Goal: Task Accomplishment & Management: Use online tool/utility

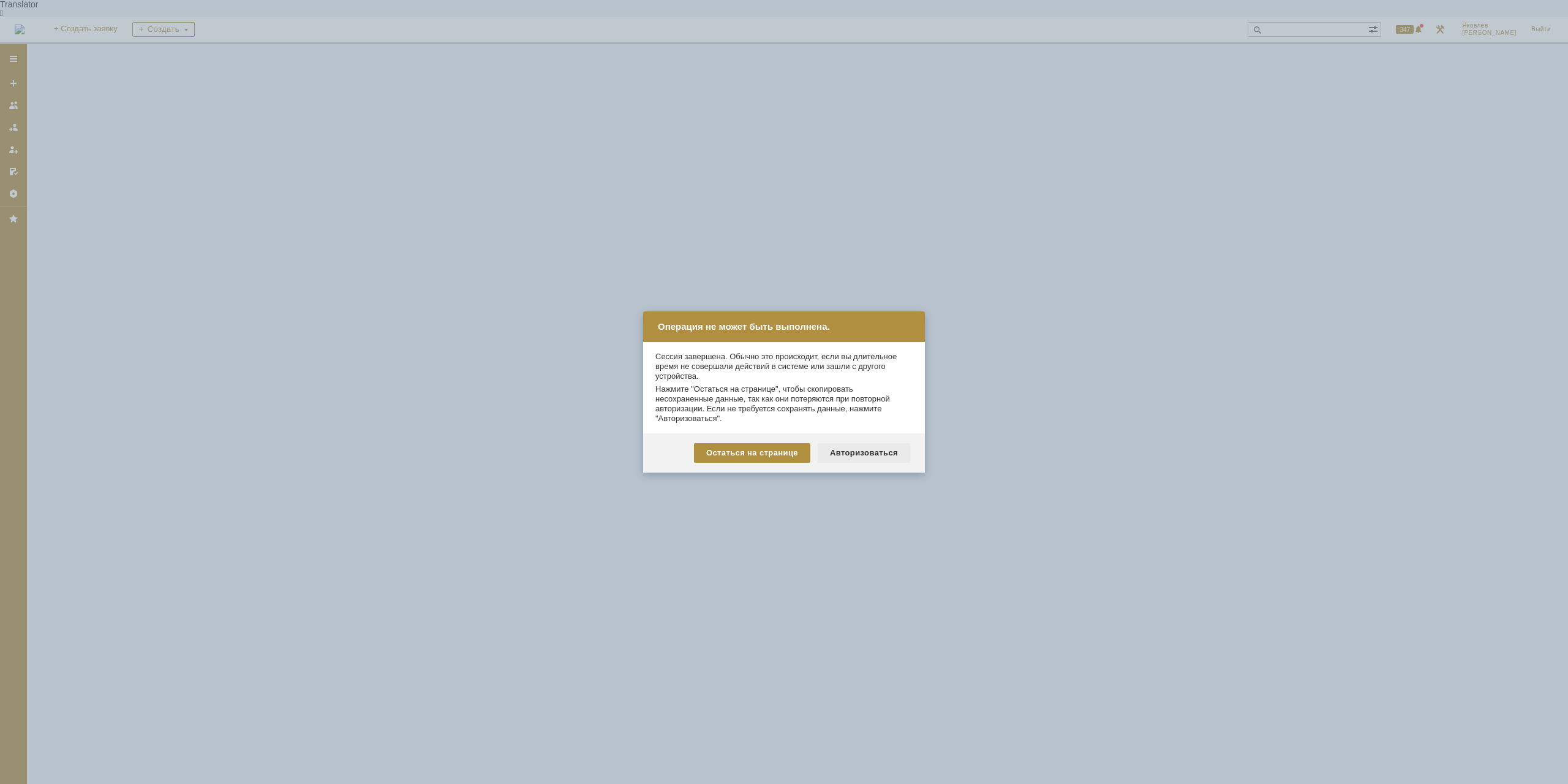
click at [861, 456] on div "Авторизоваться" at bounding box center [864, 452] width 92 height 20
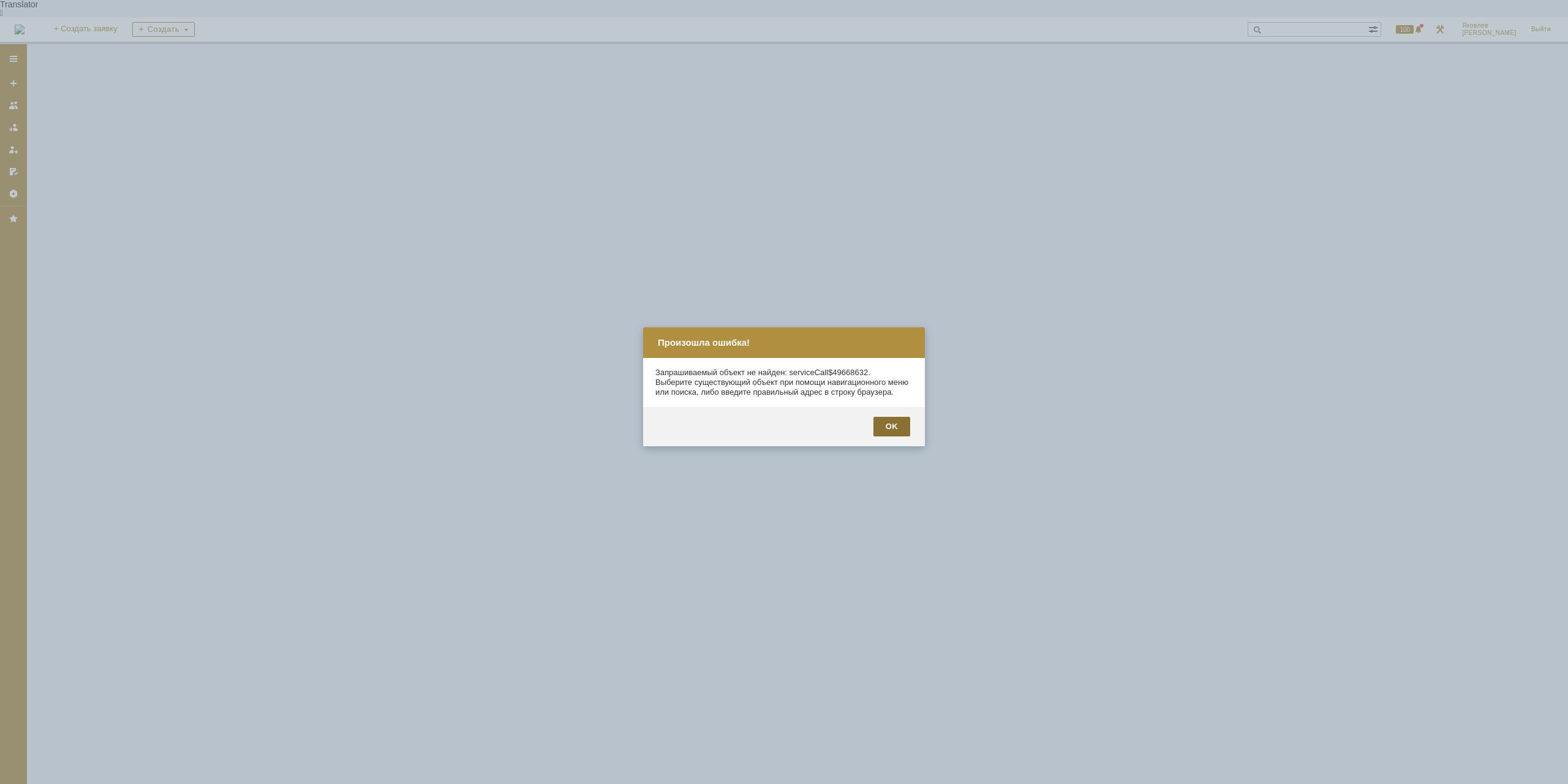
click at [905, 436] on div "OK" at bounding box center [891, 426] width 37 height 20
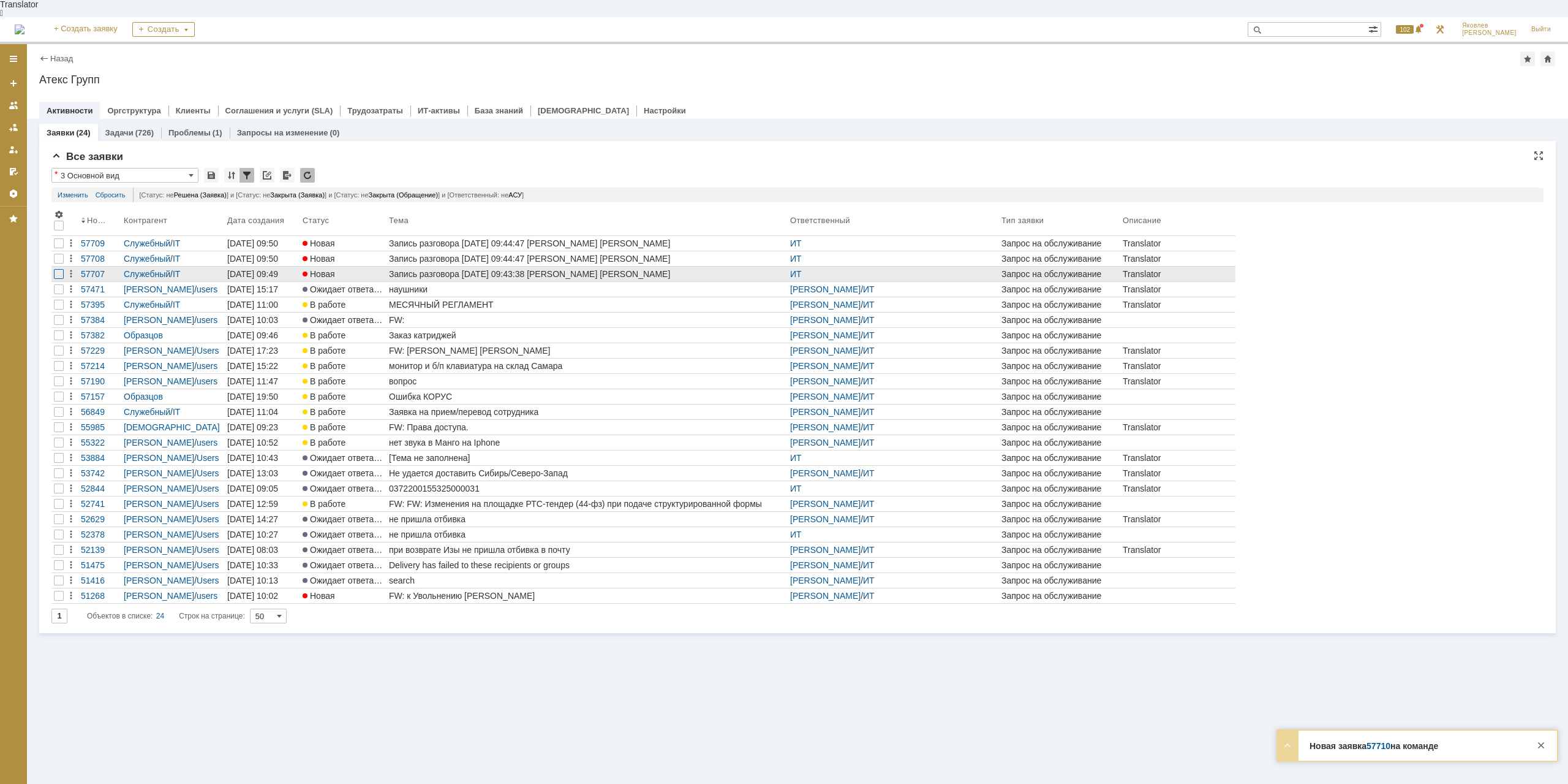
click at [62, 248] on div at bounding box center [58, 242] width 9 height 9
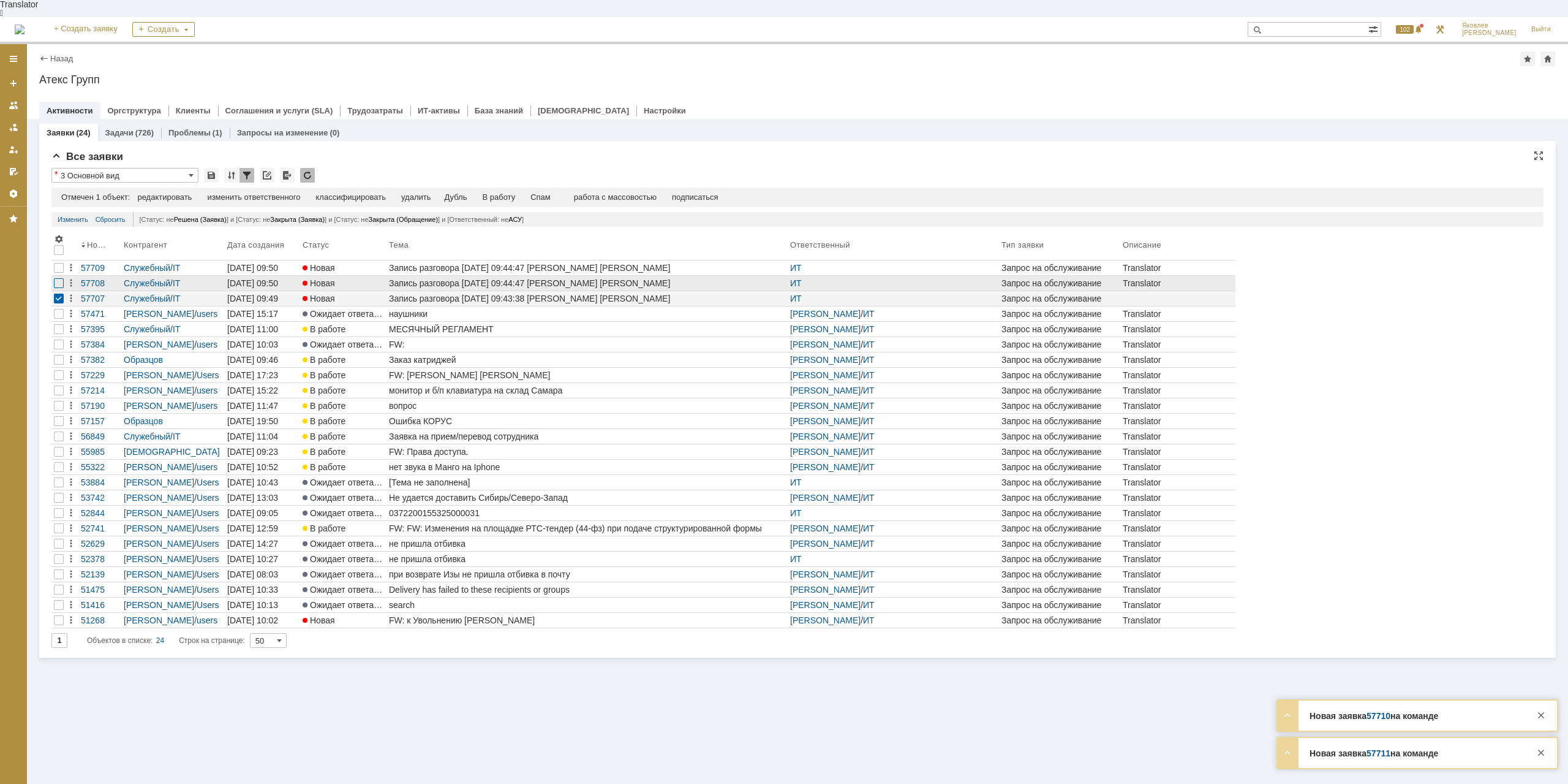
click at [60, 278] on div at bounding box center [58, 282] width 9 height 9
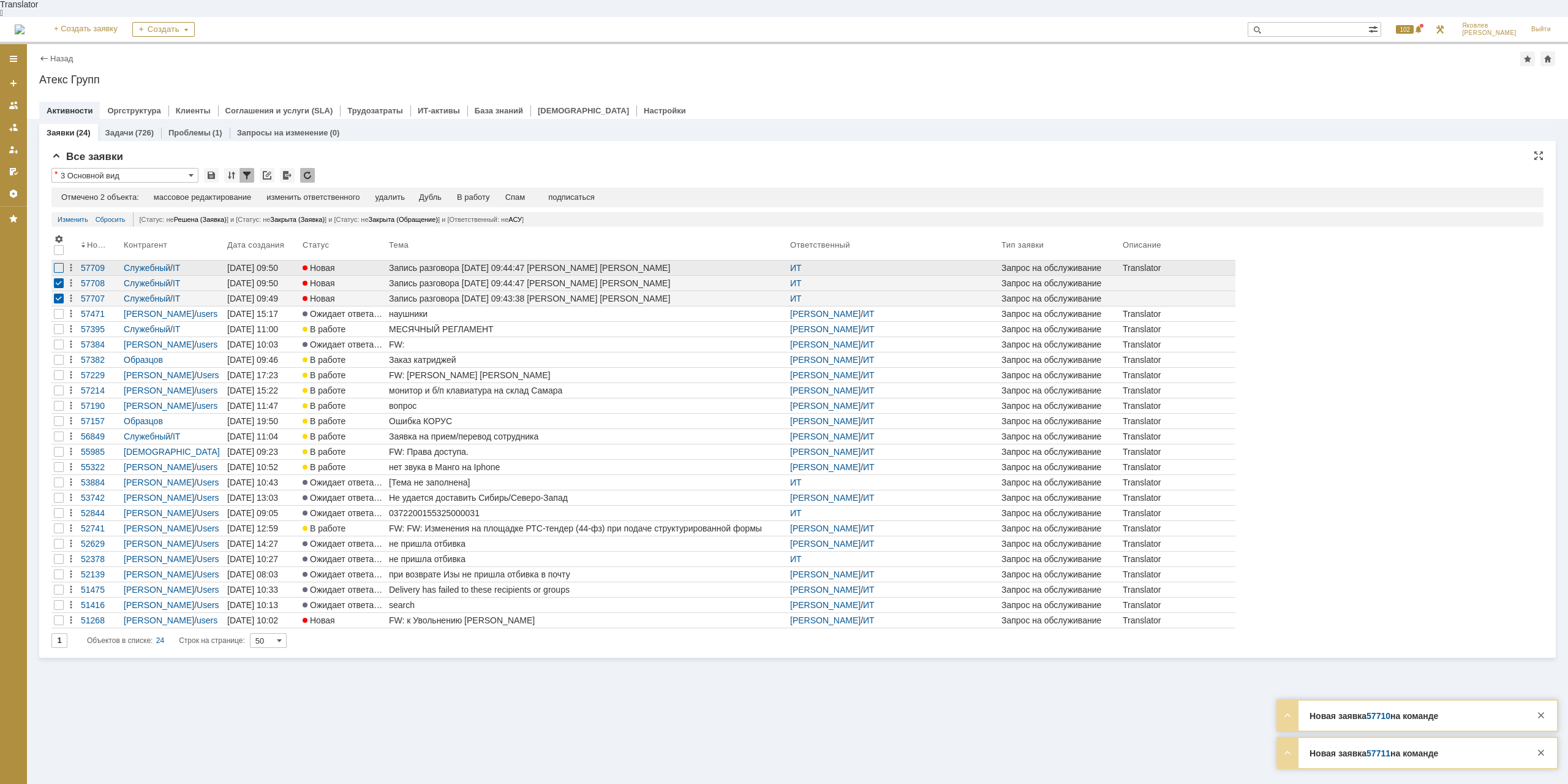
click at [59, 263] on div at bounding box center [58, 267] width 9 height 9
click at [518, 193] on div "Спам" at bounding box center [516, 197] width 20 height 9
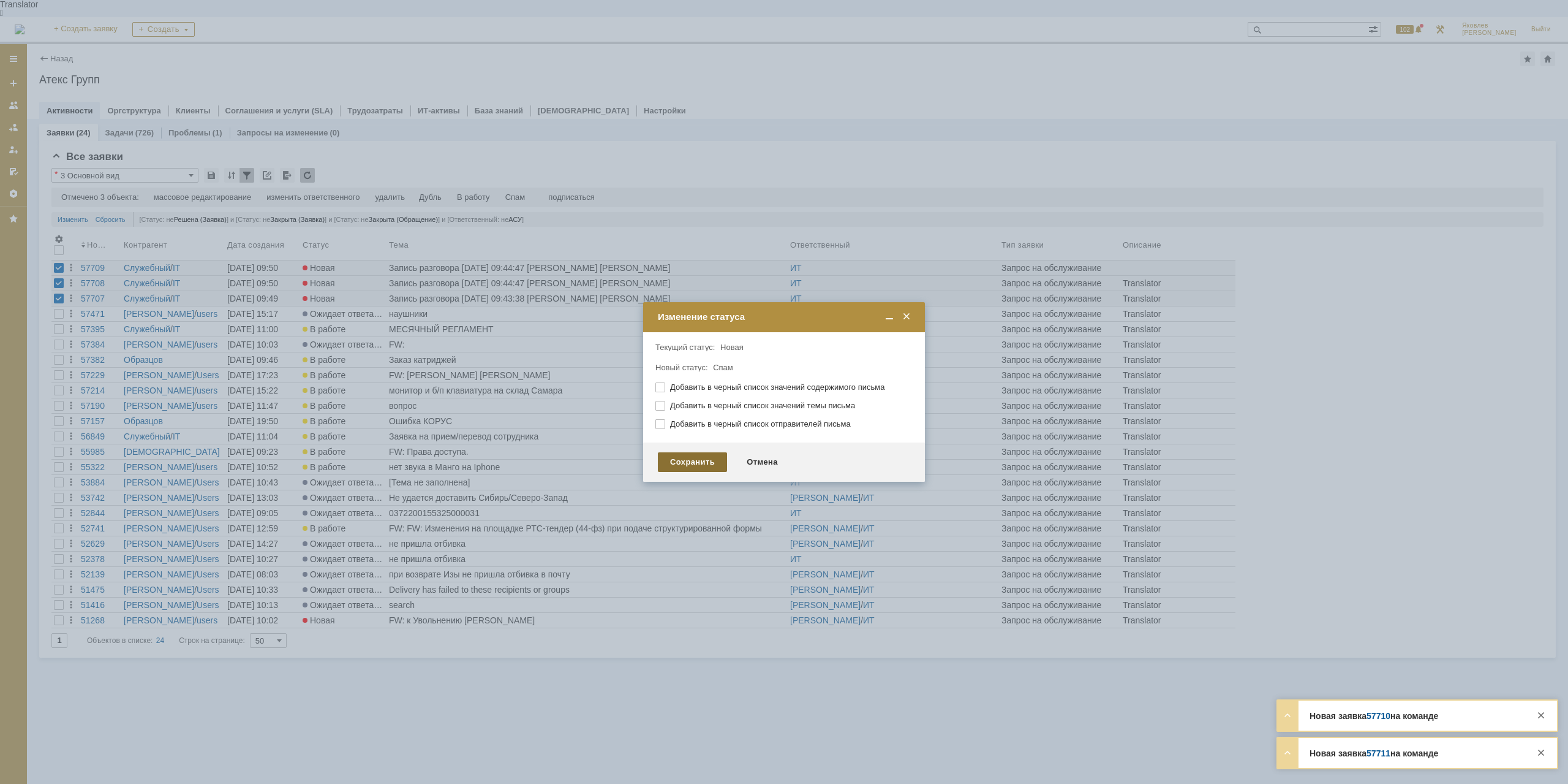
click at [693, 460] on div "Сохранить" at bounding box center [691, 462] width 69 height 20
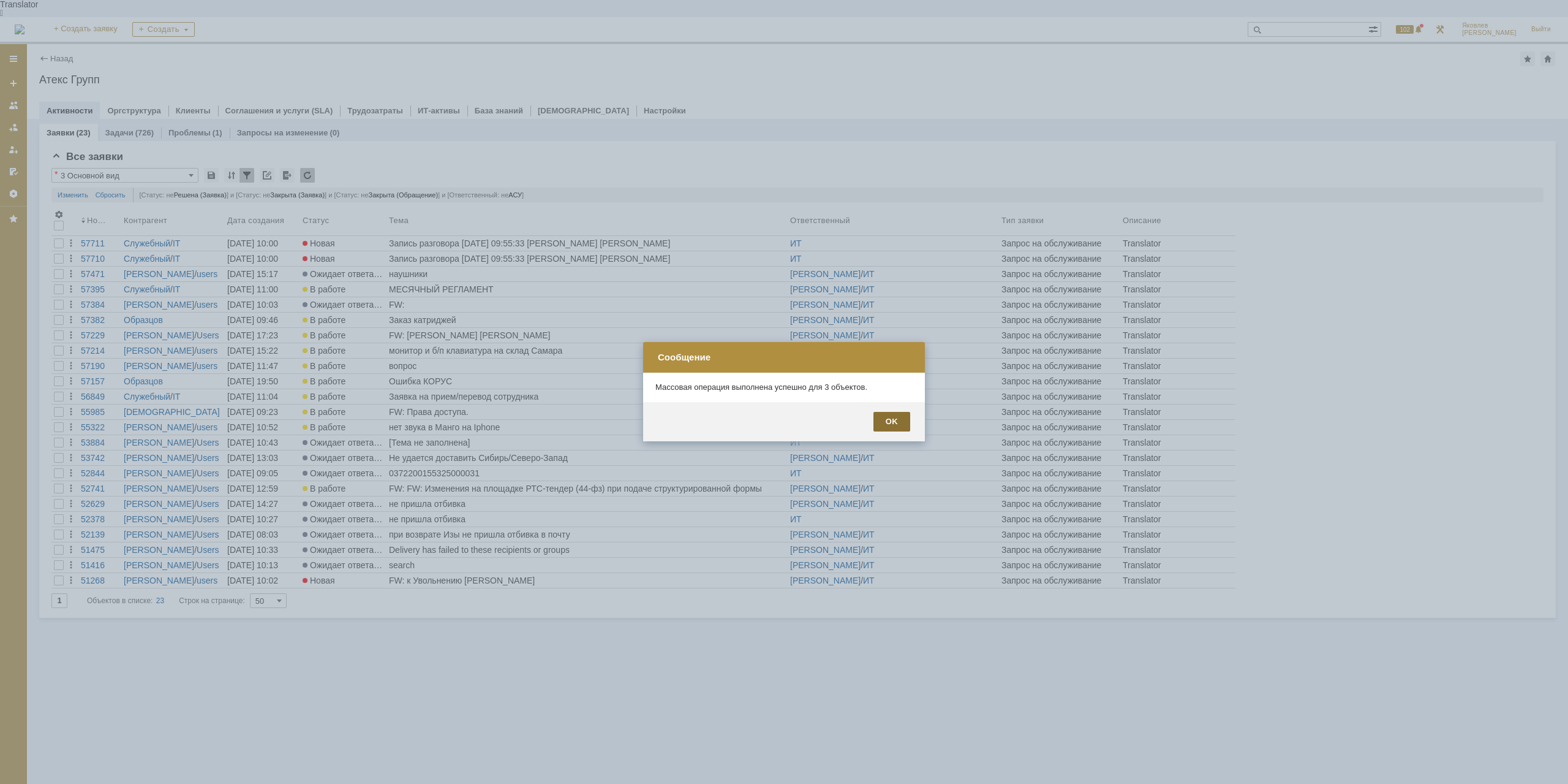
click at [905, 425] on div "OK" at bounding box center [891, 421] width 37 height 20
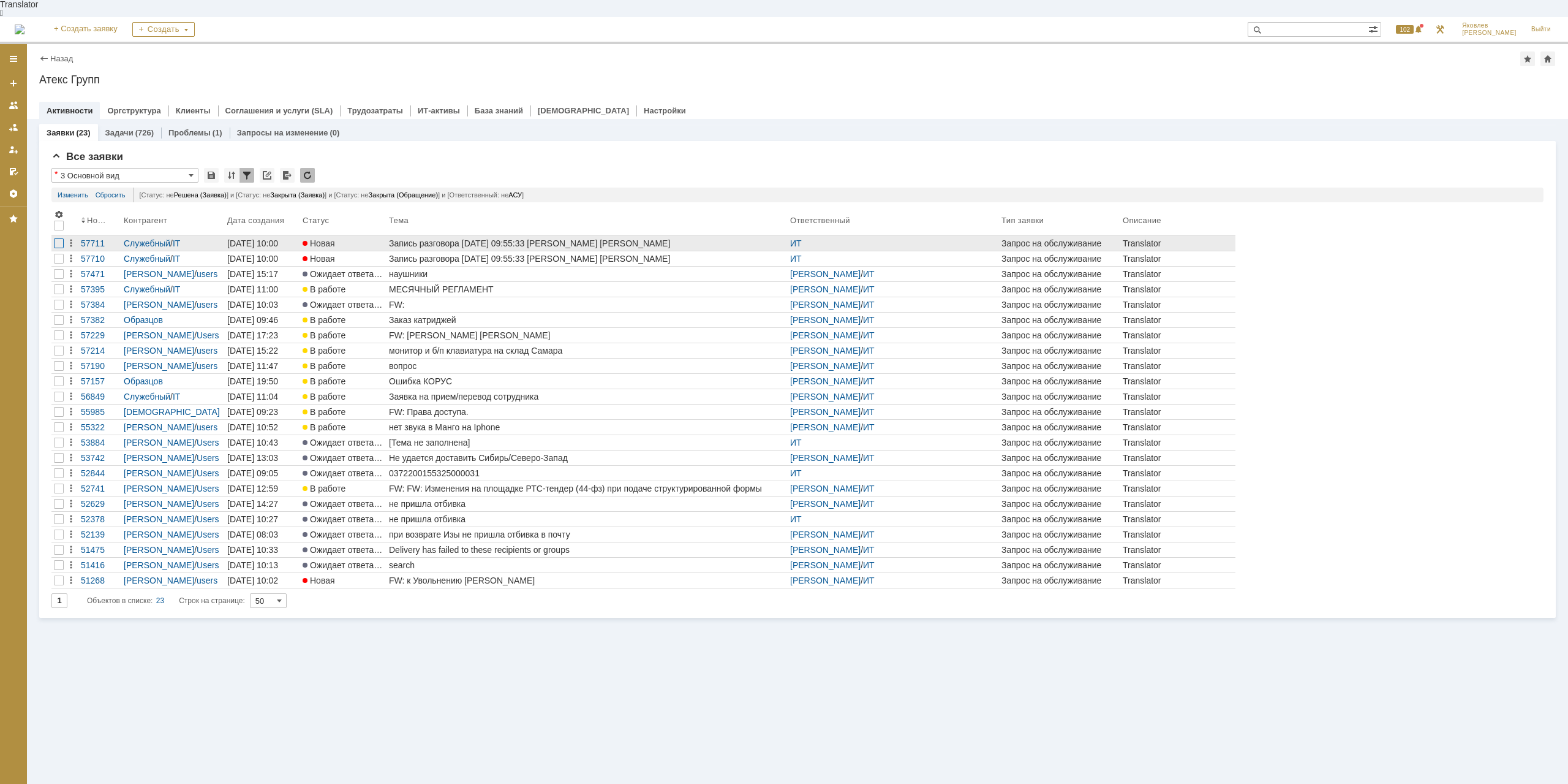
click at [60, 238] on div at bounding box center [58, 242] width 9 height 9
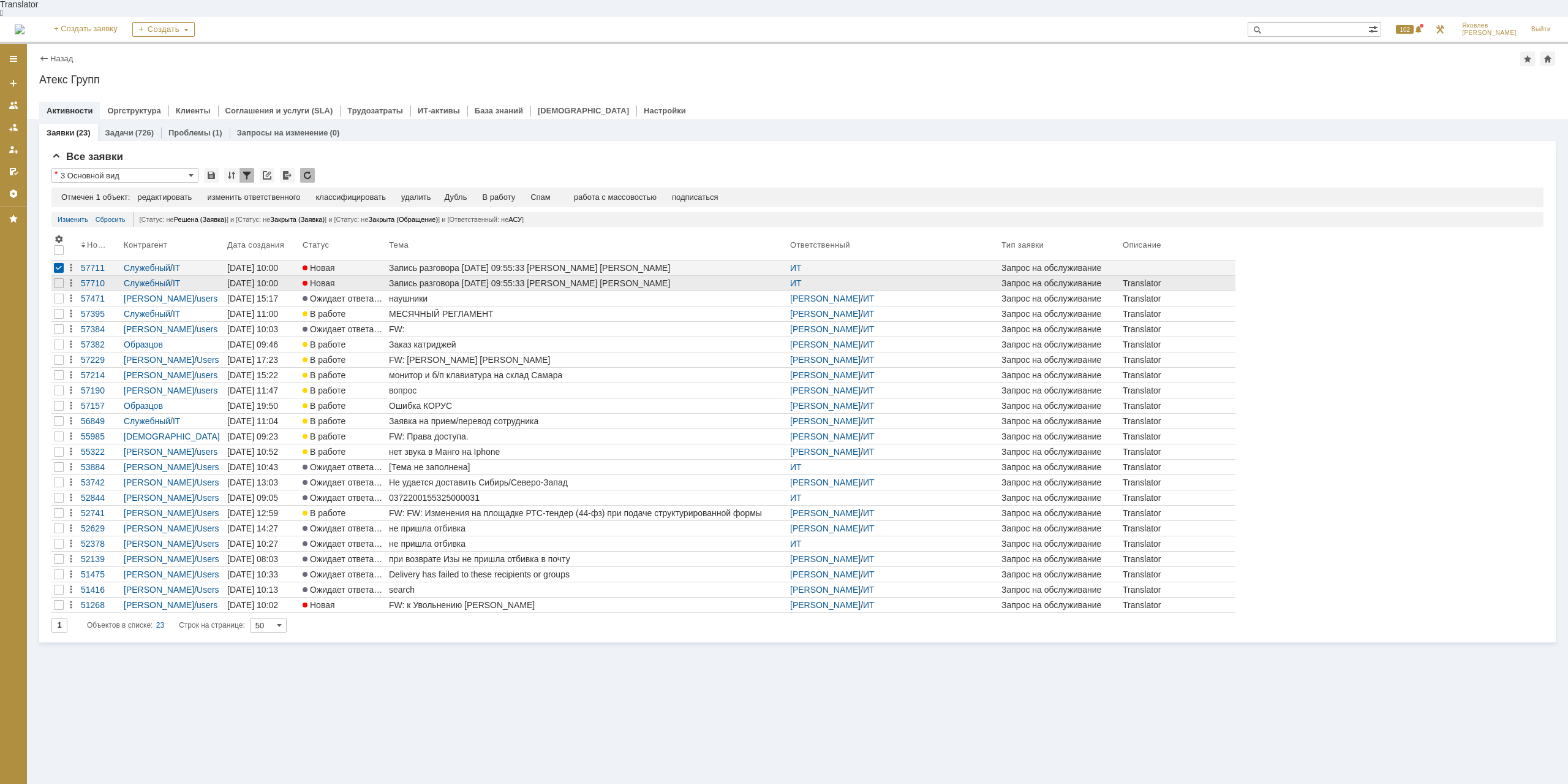
click at [53, 276] on div at bounding box center [58, 282] width 14 height 15
click at [525, 193] on div "Спам" at bounding box center [516, 197] width 20 height 9
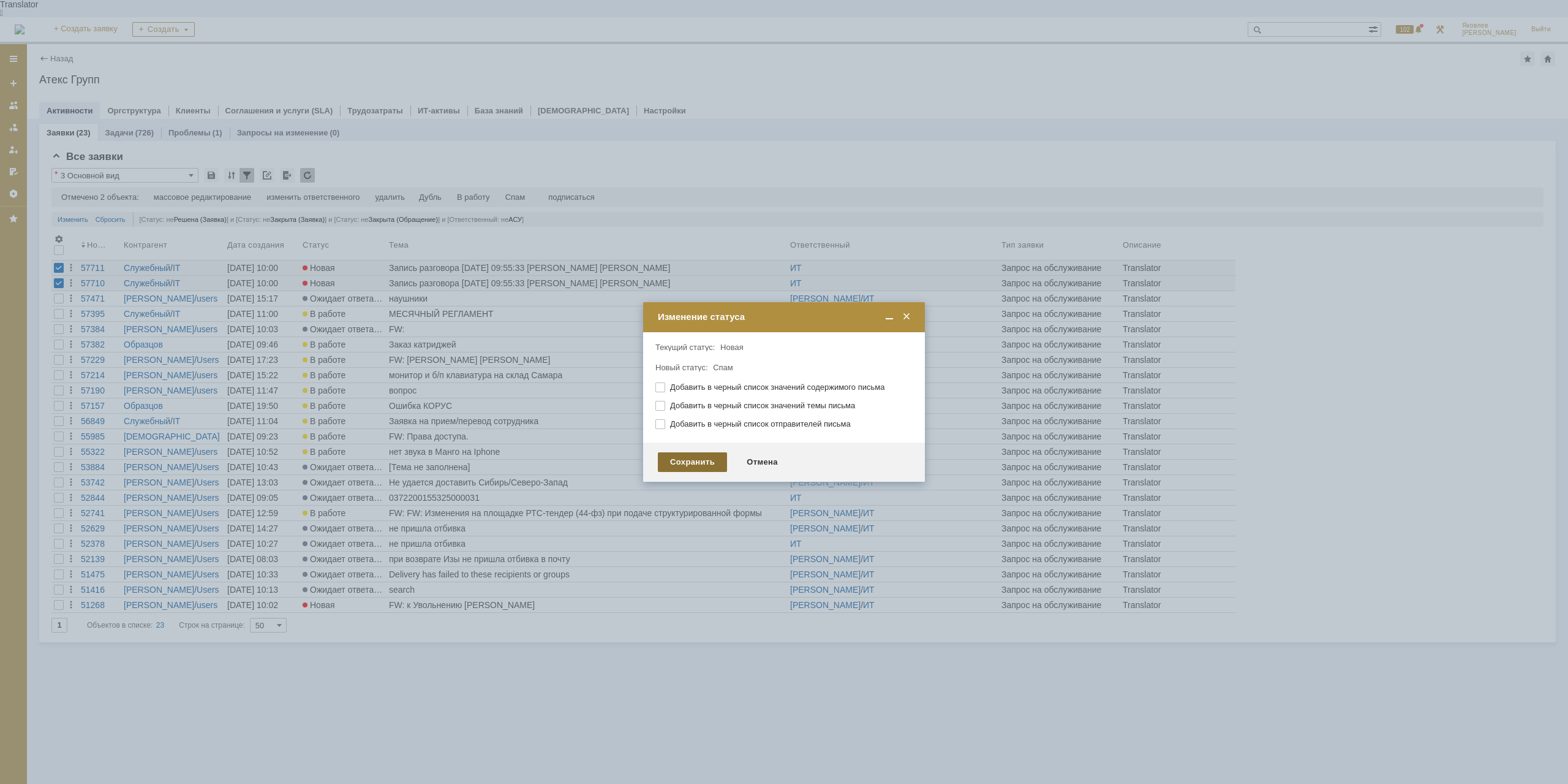
click at [681, 466] on div "Сохранить" at bounding box center [691, 462] width 69 height 20
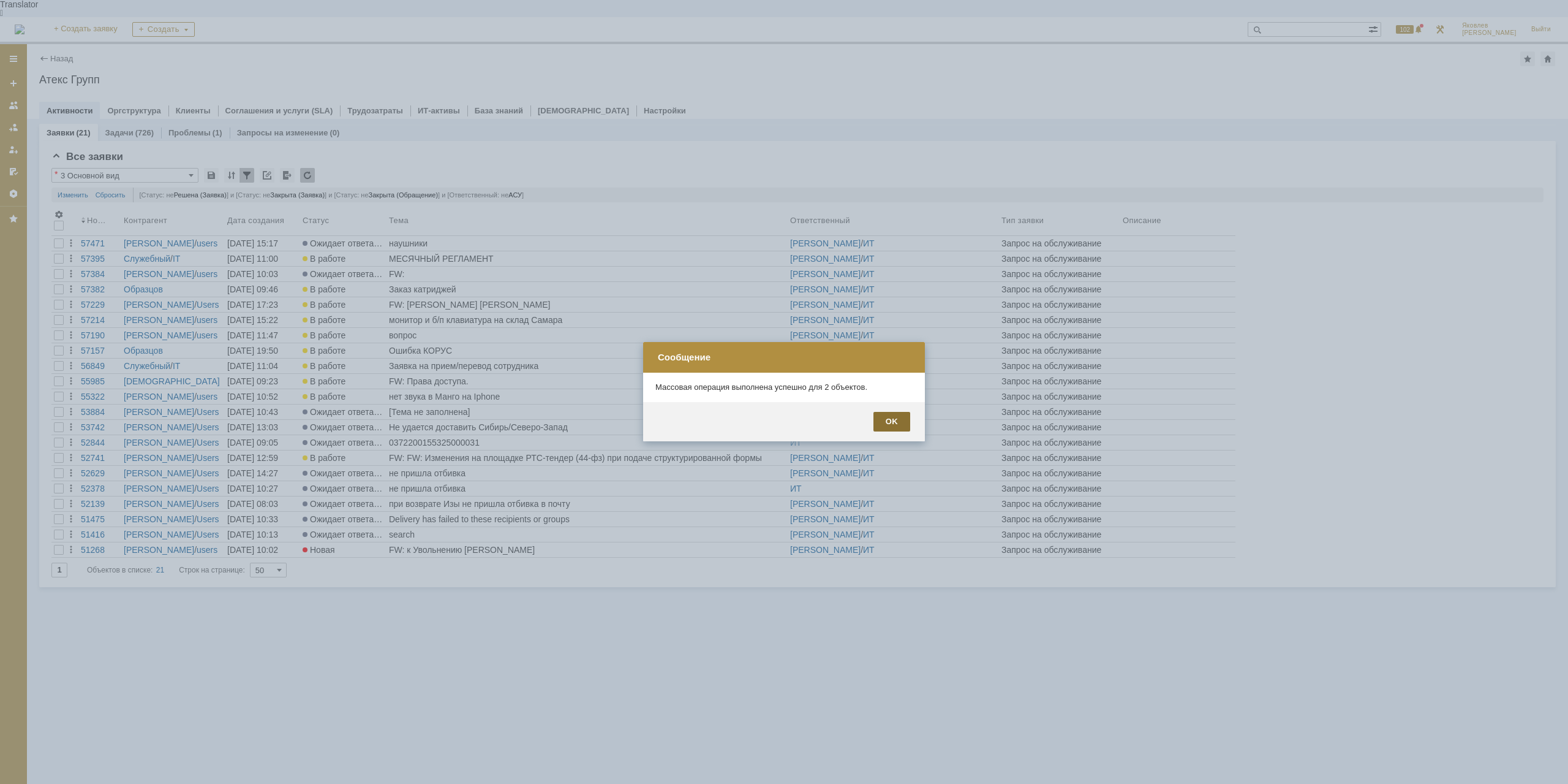
click at [898, 427] on div "OK" at bounding box center [891, 421] width 37 height 20
